Goal: Find specific page/section: Find specific page/section

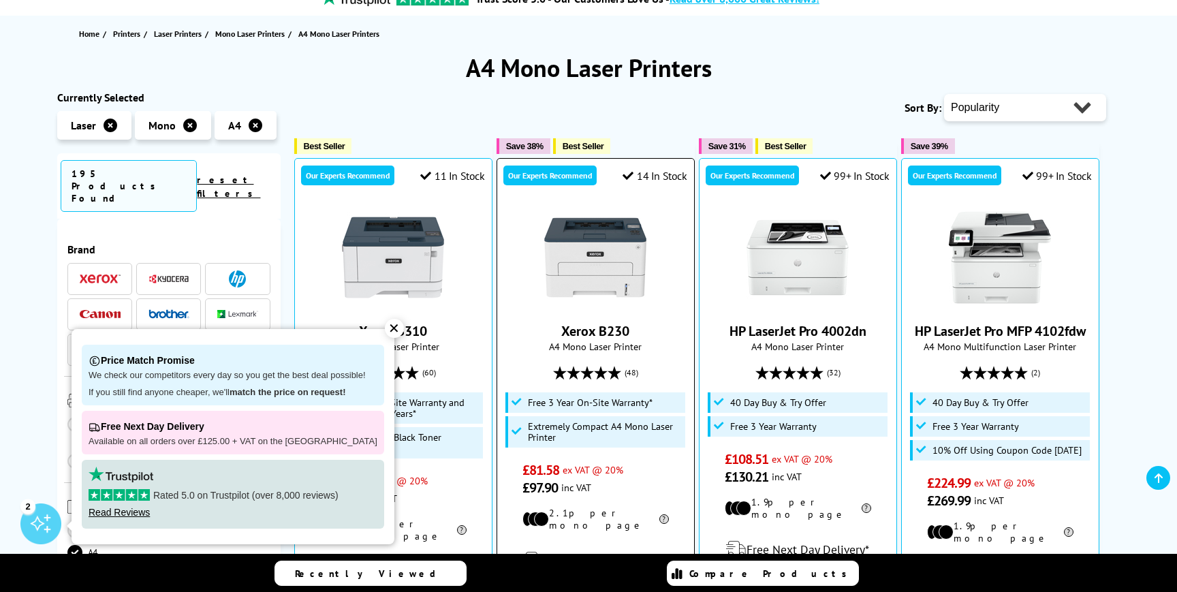
scroll to position [135, 0]
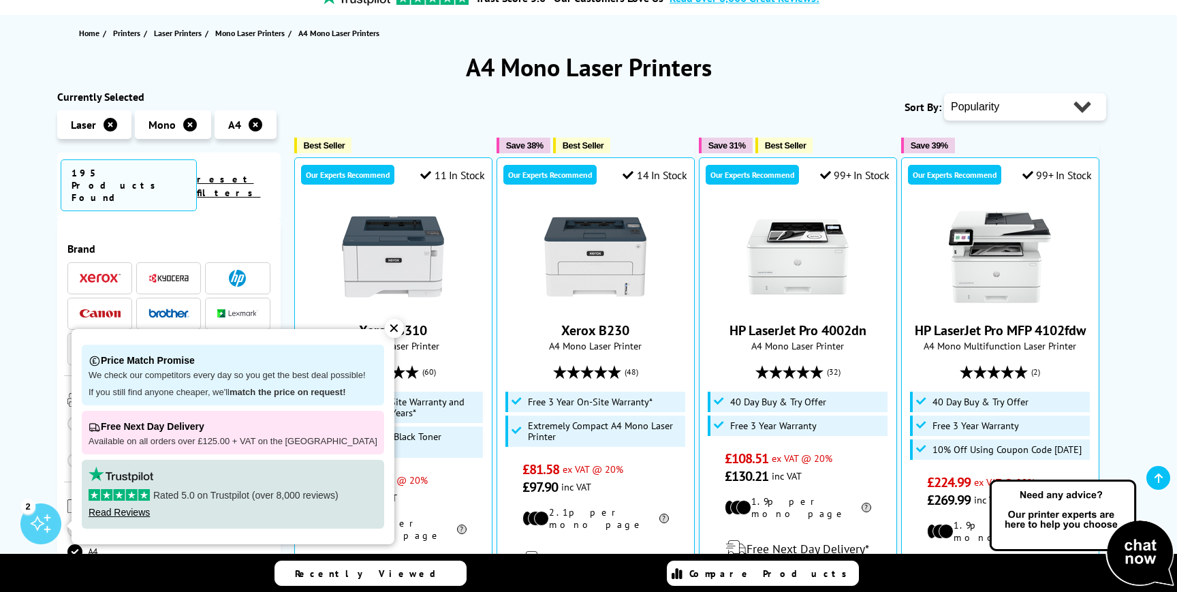
click at [385, 328] on div "✕" at bounding box center [394, 328] width 19 height 19
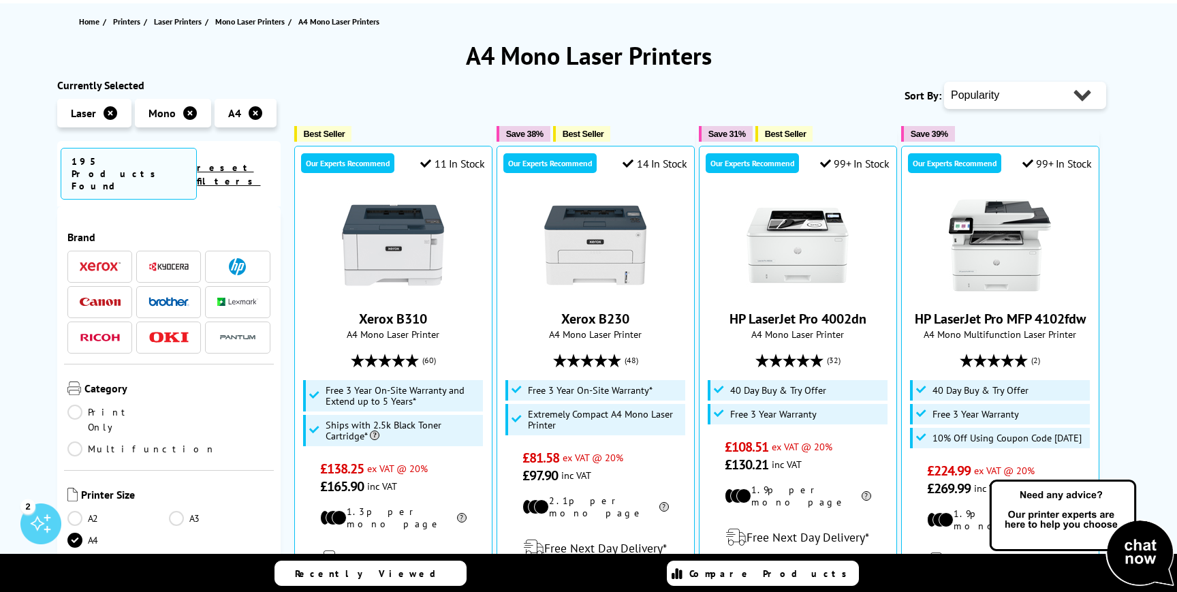
scroll to position [0, 0]
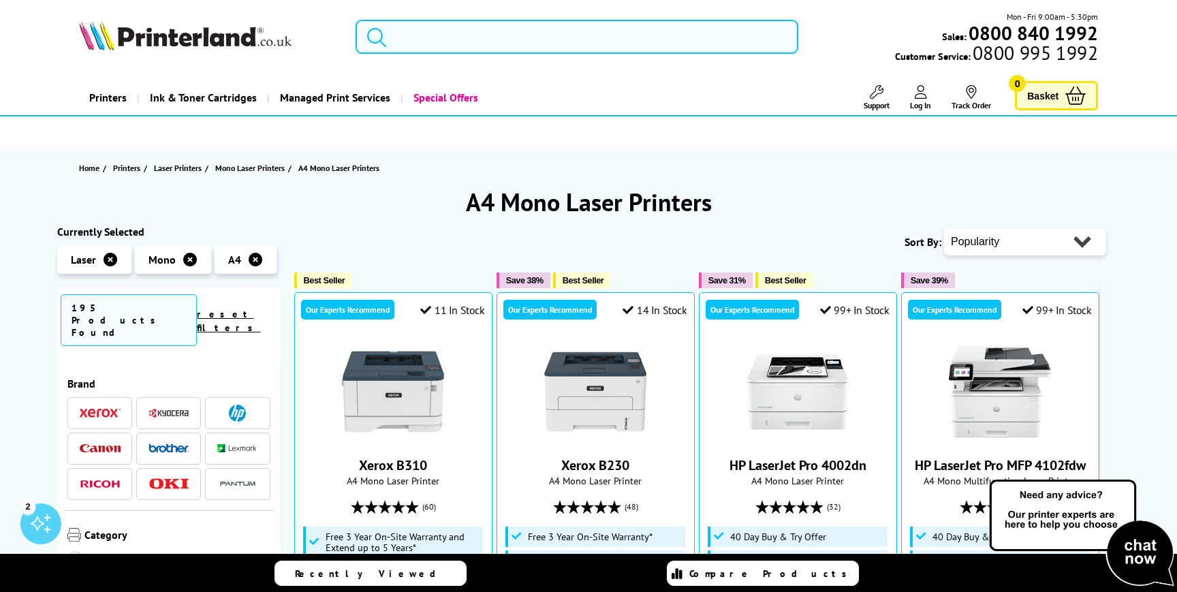
click at [512, 40] on input "search" at bounding box center [577, 37] width 443 height 34
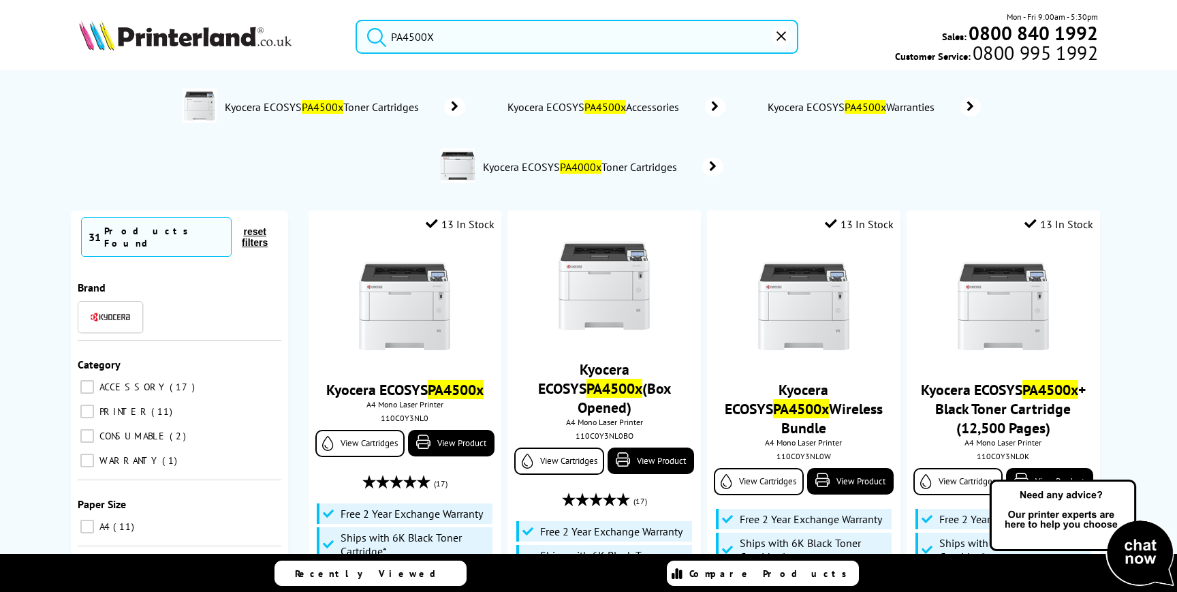
type input "PA4500X"
